Goal: Transaction & Acquisition: Download file/media

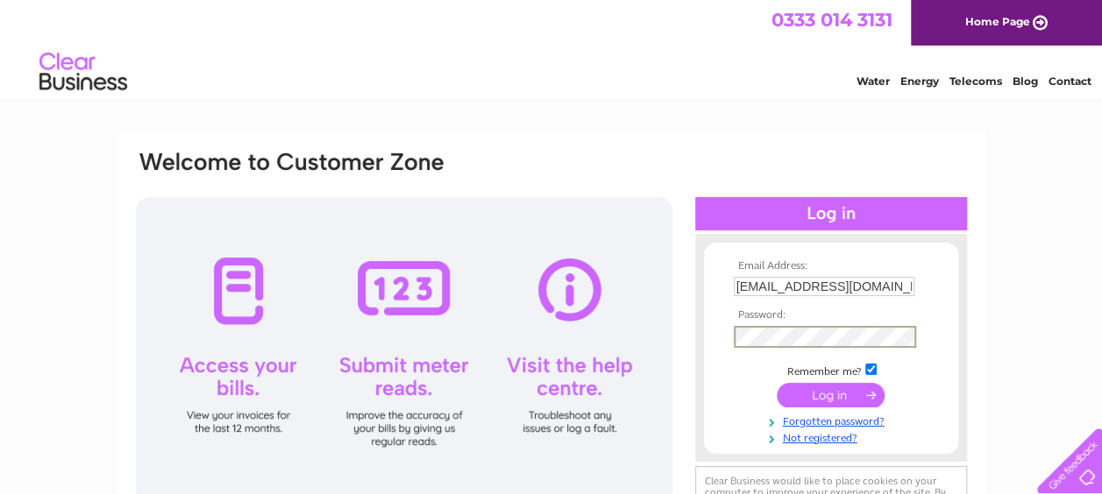
click at [777, 383] on input "submit" at bounding box center [831, 395] width 108 height 25
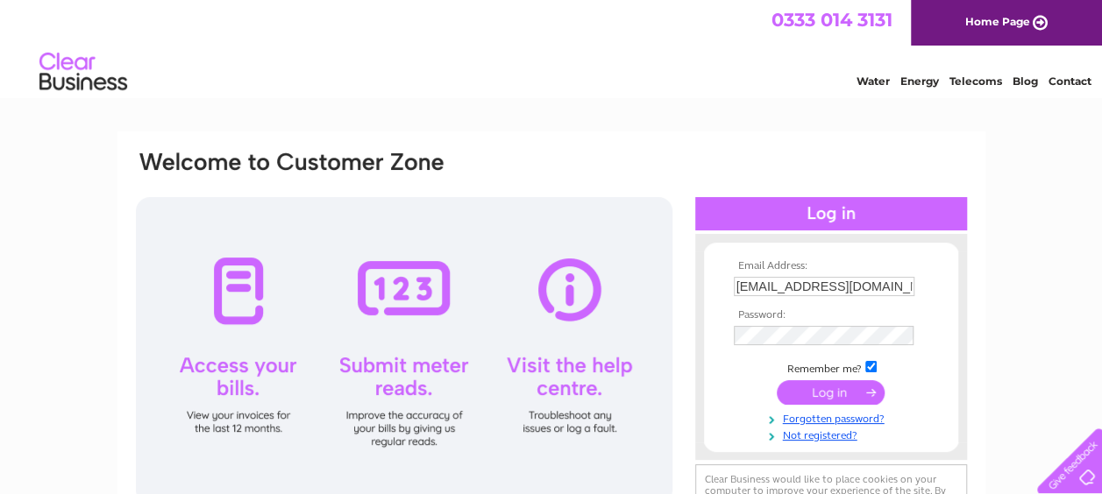
click at [816, 387] on input "submit" at bounding box center [831, 392] width 108 height 25
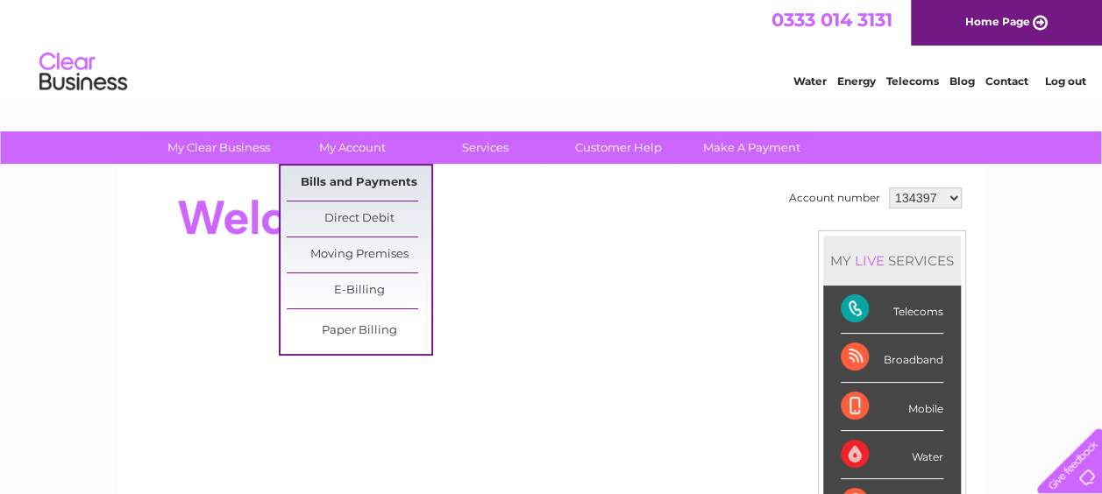
click at [372, 183] on link "Bills and Payments" at bounding box center [359, 183] width 145 height 35
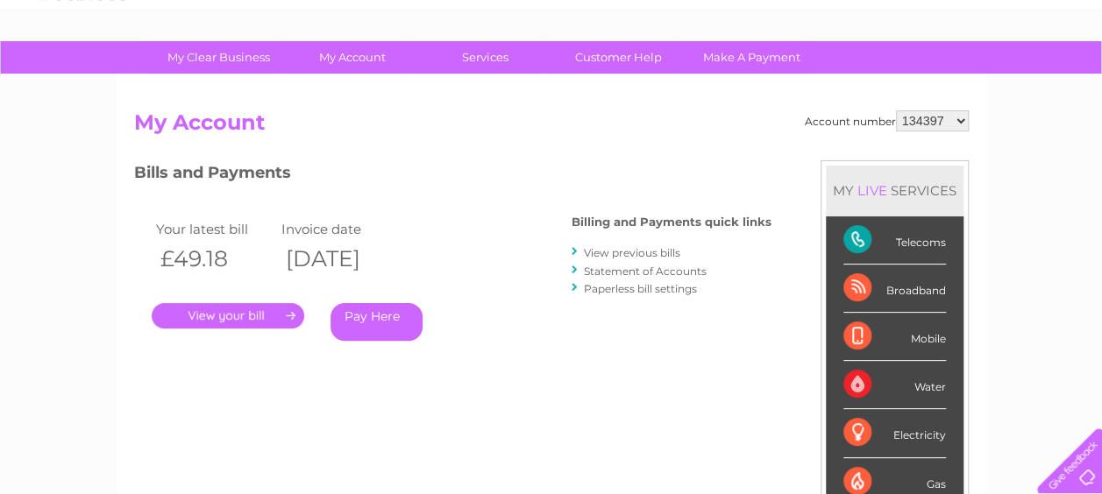
scroll to position [88, 0]
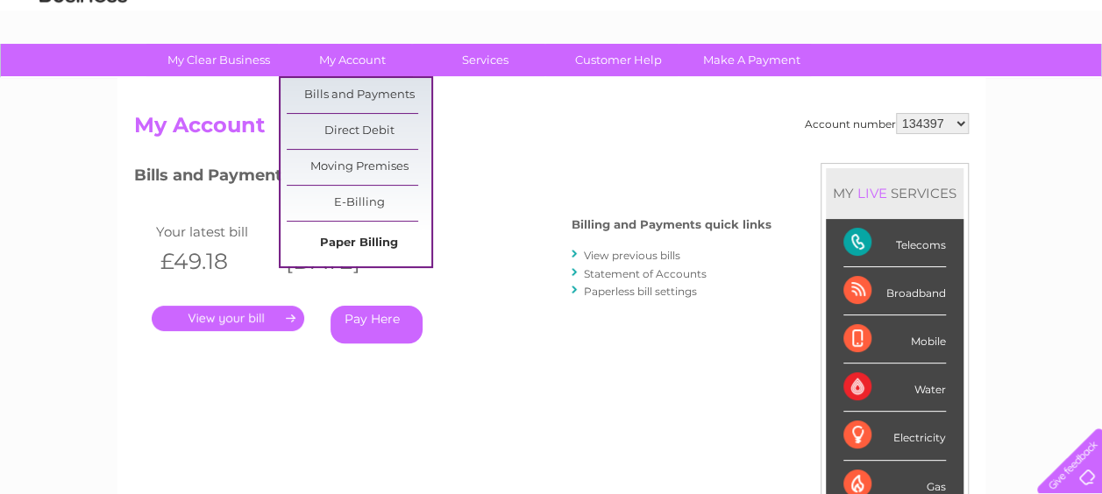
click at [358, 245] on link "Paper Billing" at bounding box center [359, 243] width 145 height 35
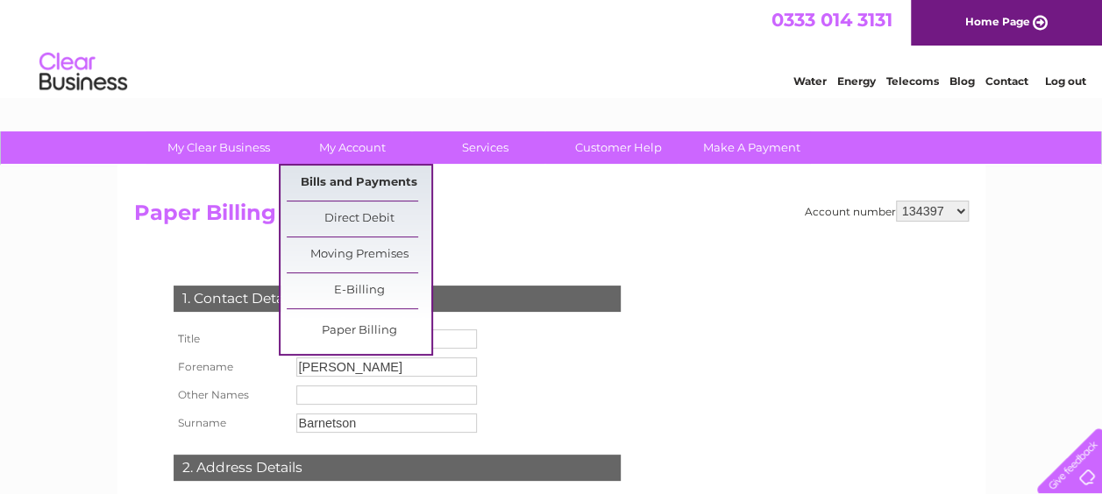
click at [350, 180] on link "Bills and Payments" at bounding box center [359, 183] width 145 height 35
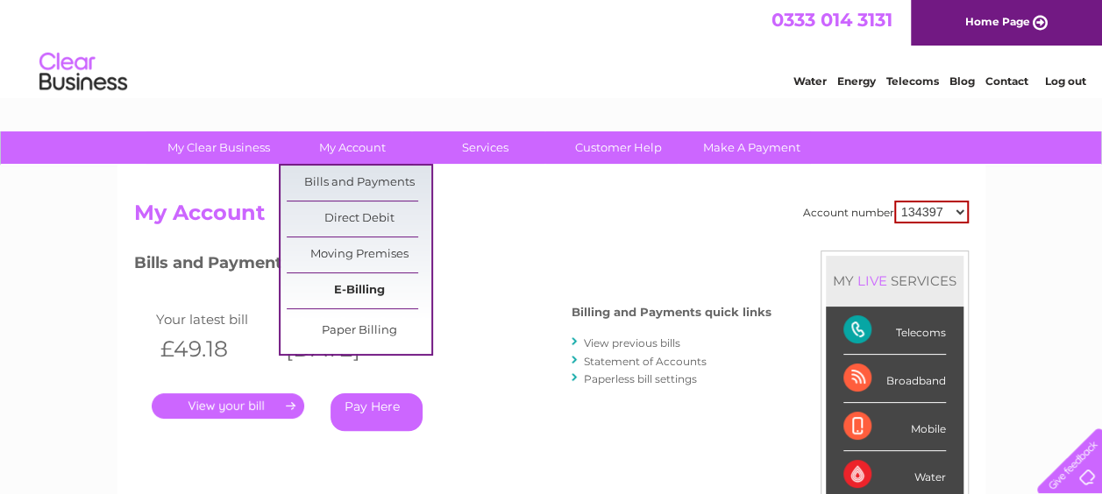
click at [361, 283] on link "E-Billing" at bounding box center [359, 290] width 145 height 35
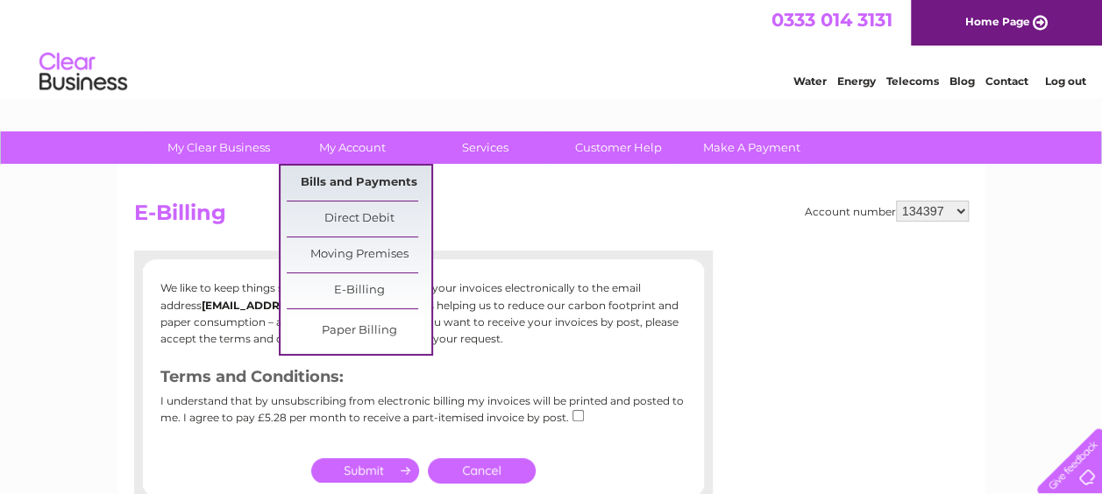
click at [345, 181] on link "Bills and Payments" at bounding box center [359, 183] width 145 height 35
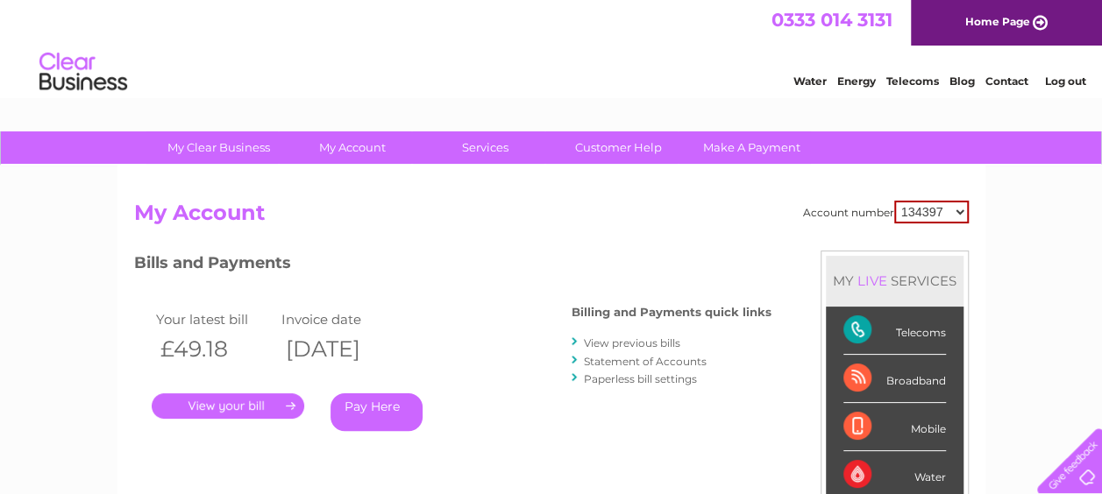
click at [643, 339] on link "View previous bills" at bounding box center [632, 343] width 96 height 13
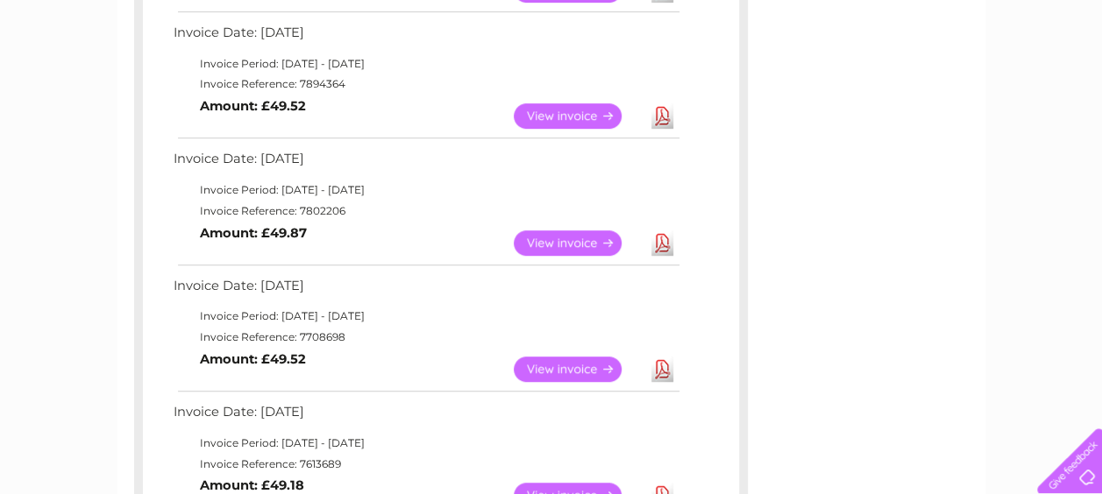
scroll to position [438, 0]
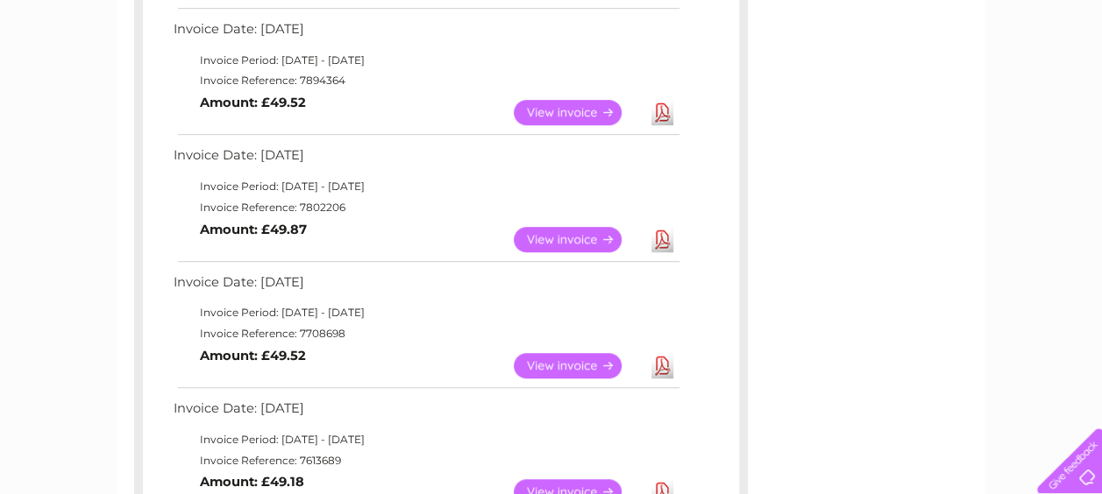
click at [657, 362] on link "Download" at bounding box center [662, 365] width 22 height 25
click at [659, 237] on link "Download" at bounding box center [662, 239] width 22 height 25
click at [663, 116] on link "Download" at bounding box center [662, 112] width 22 height 25
click at [665, 237] on link "Download" at bounding box center [662, 239] width 22 height 25
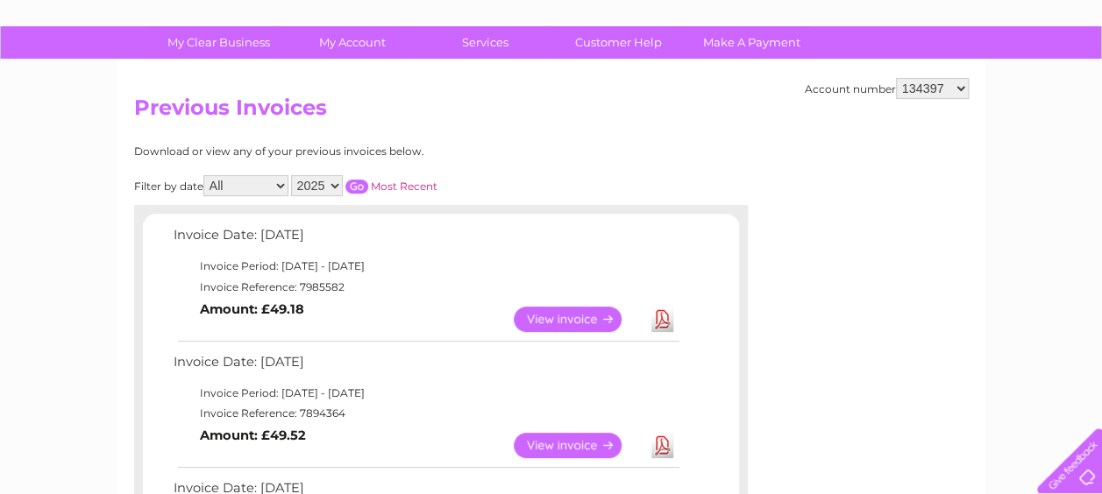
scroll to position [0, 0]
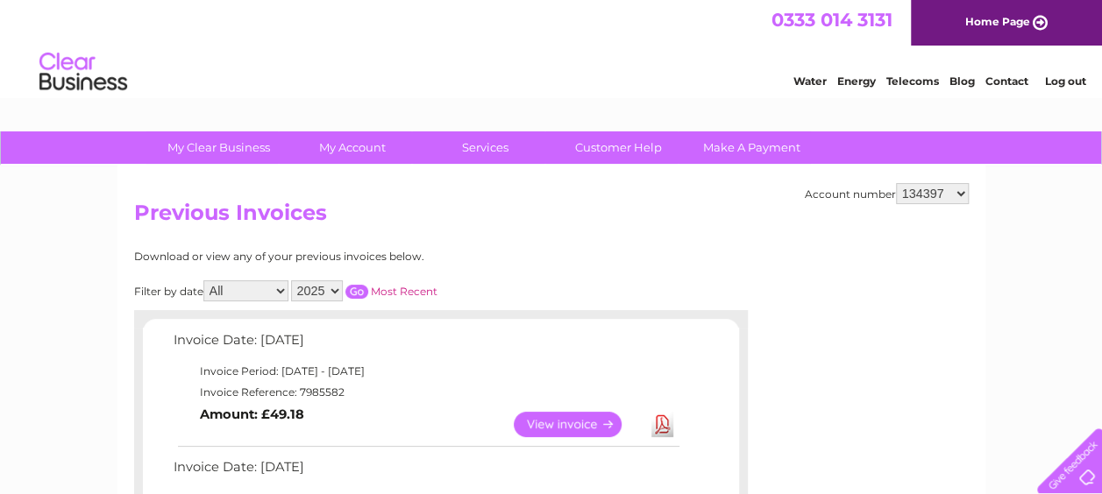
click at [959, 191] on select "134397 1091723" at bounding box center [932, 193] width 73 height 21
select select "1091723"
click at [896, 183] on select "134397 1091723" at bounding box center [932, 193] width 73 height 21
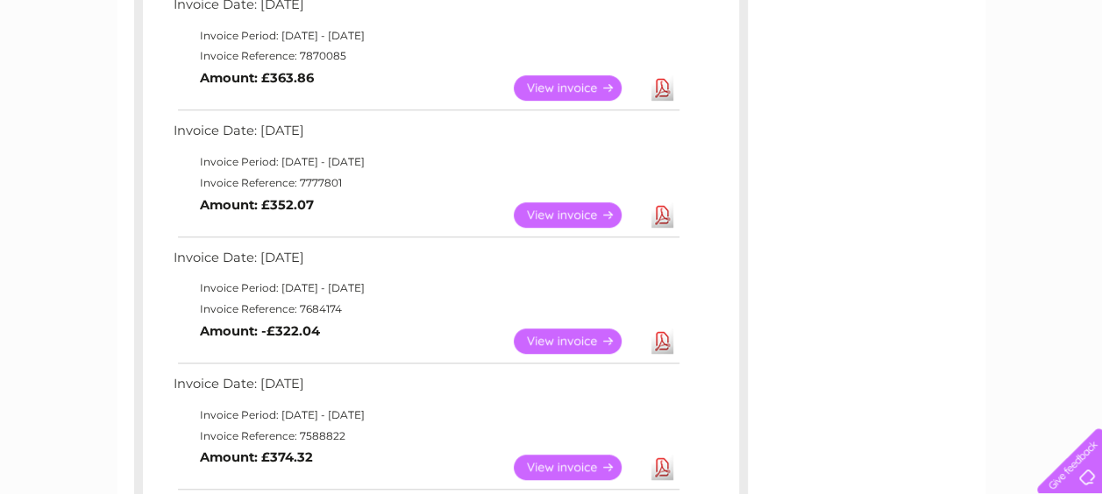
scroll to position [526, 0]
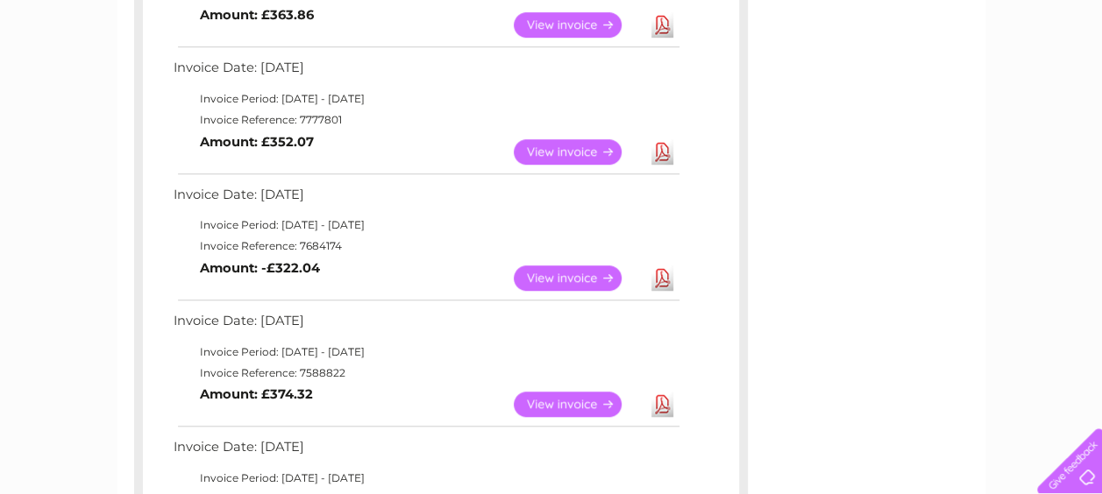
click at [657, 286] on link "Download" at bounding box center [662, 278] width 22 height 25
click at [682, 219] on div "Invoice Date: 04 August 2025 Invoice Period: 1 August 2025 - 31 August 2025 Inv…" at bounding box center [441, 305] width 596 height 1004
click at [585, 274] on link "View" at bounding box center [578, 278] width 129 height 25
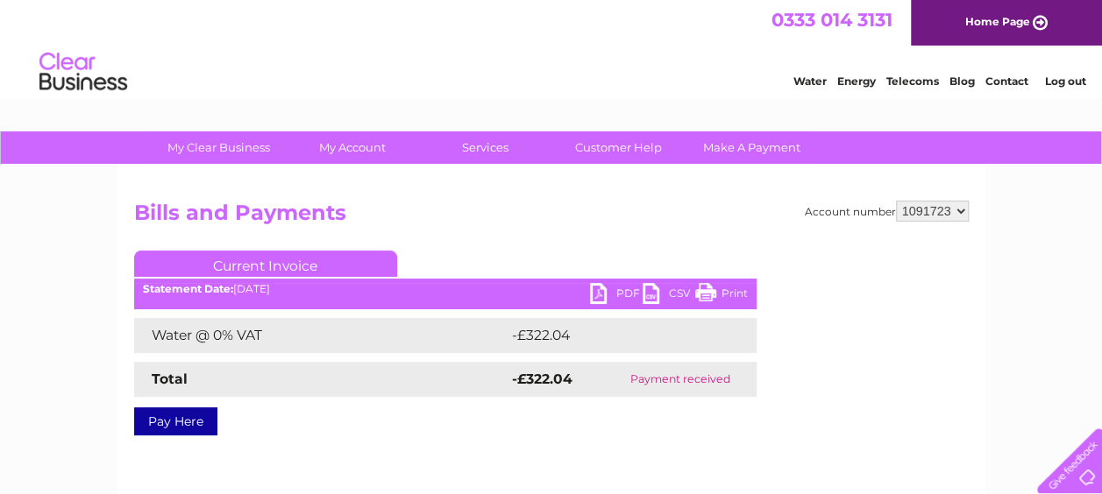
click at [618, 294] on link "PDF" at bounding box center [616, 295] width 53 height 25
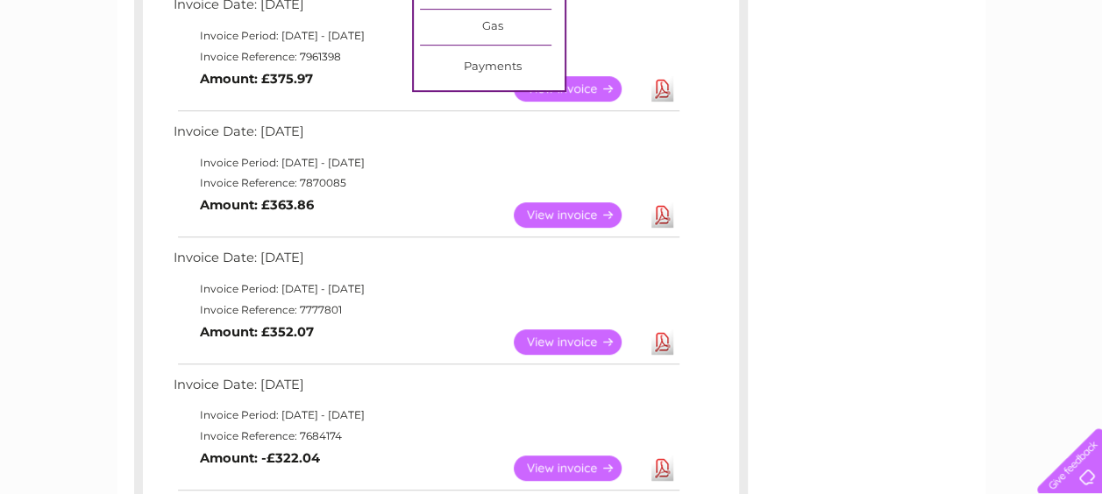
scroll to position [351, 0]
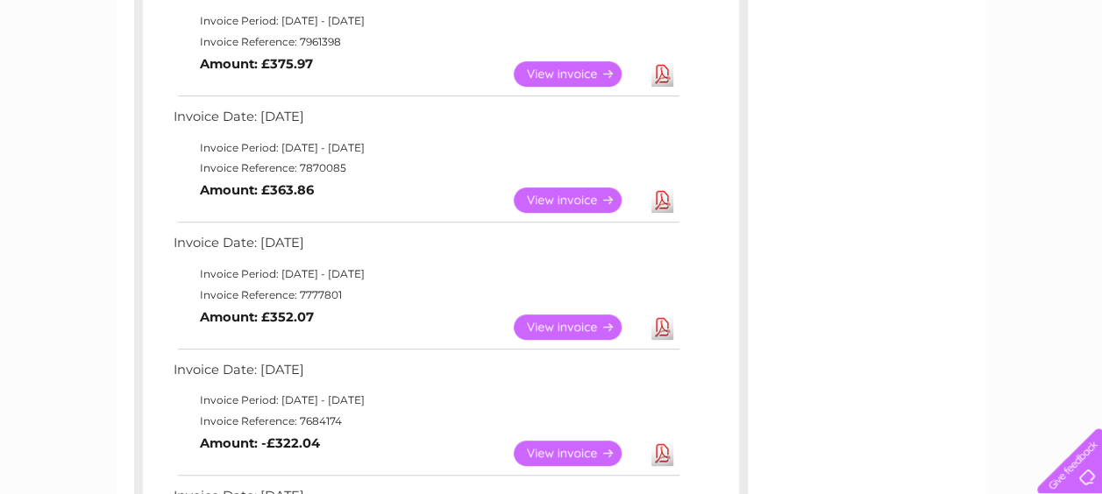
click at [664, 326] on link "Download" at bounding box center [662, 327] width 22 height 25
click at [657, 207] on link "Download" at bounding box center [662, 200] width 22 height 25
click at [659, 329] on link "Download" at bounding box center [662, 327] width 22 height 25
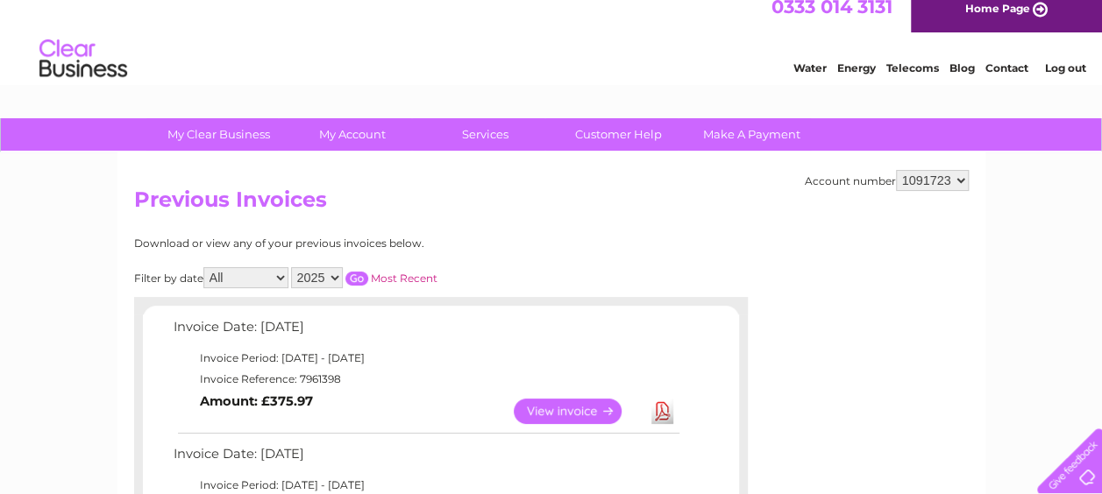
scroll to position [0, 0]
